Goal: Navigation & Orientation: Find specific page/section

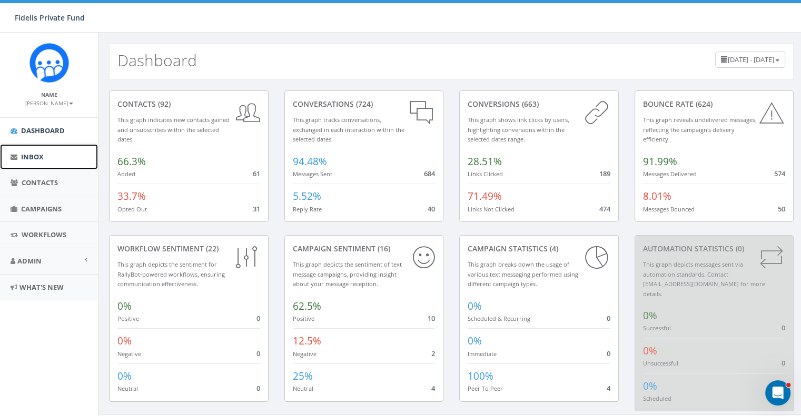
click at [33, 157] on span "Inbox" at bounding box center [32, 156] width 23 height 9
